Goal: Transaction & Acquisition: Purchase product/service

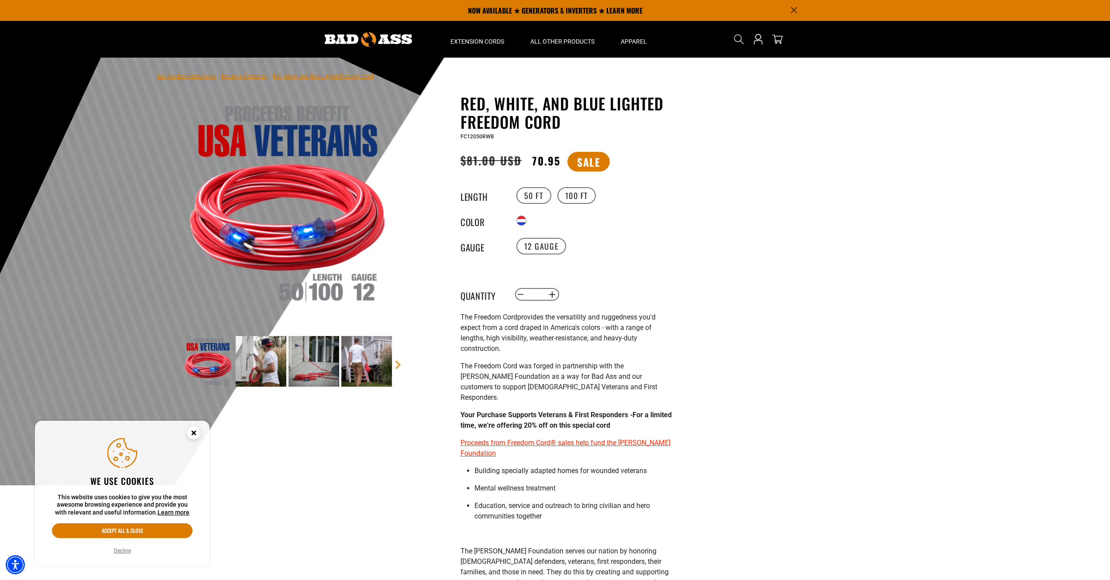
click at [382, 41] on img at bounding box center [368, 39] width 87 height 14
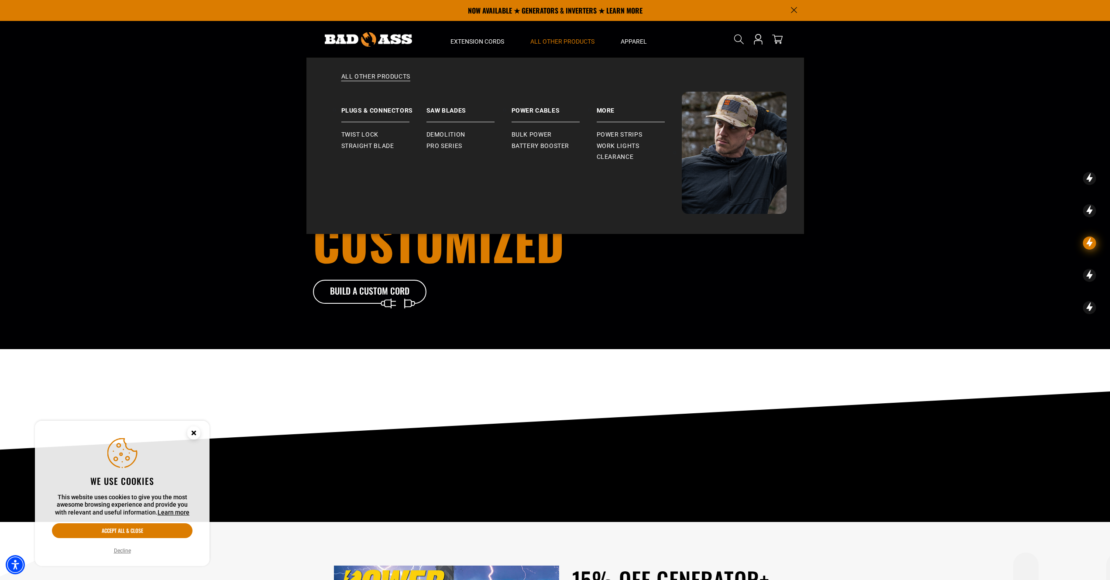
click at [561, 43] on span "All Other Products" at bounding box center [562, 42] width 64 height 8
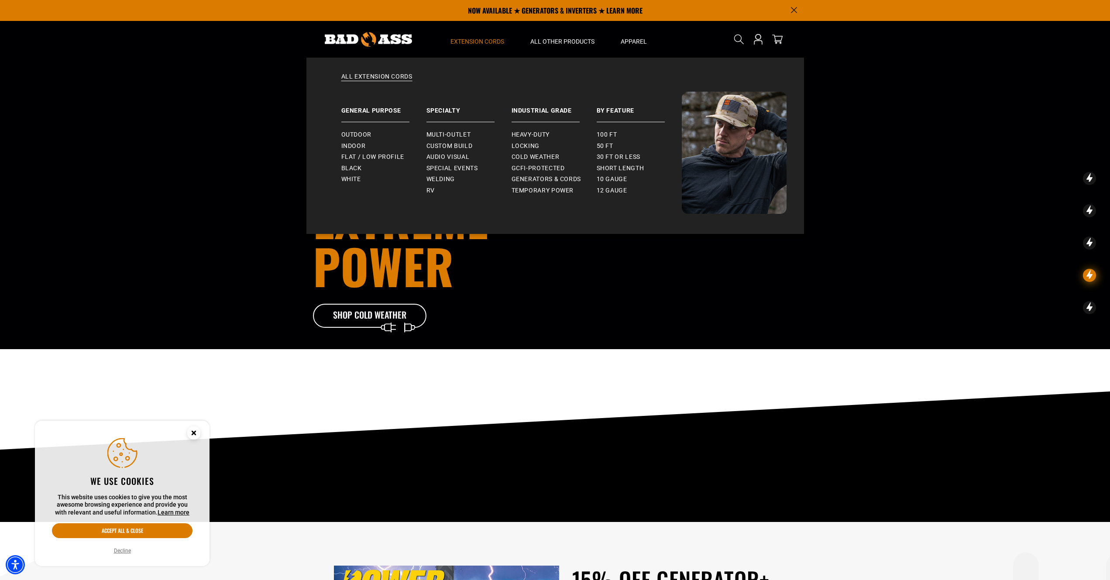
click at [478, 43] on span "Extension Cords" at bounding box center [478, 42] width 54 height 8
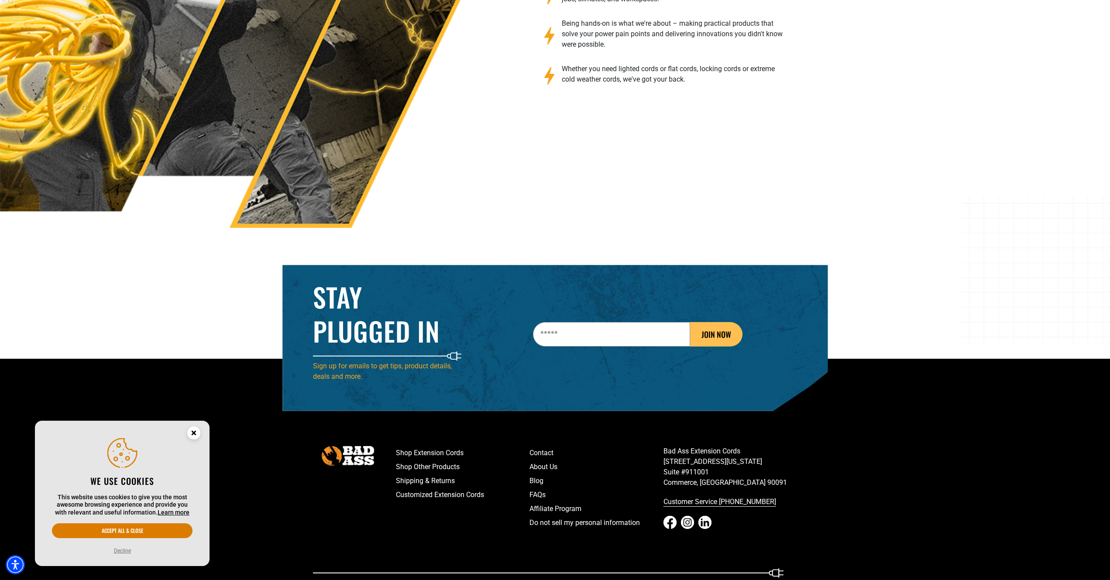
scroll to position [1476, 0]
